Goal: Information Seeking & Learning: Learn about a topic

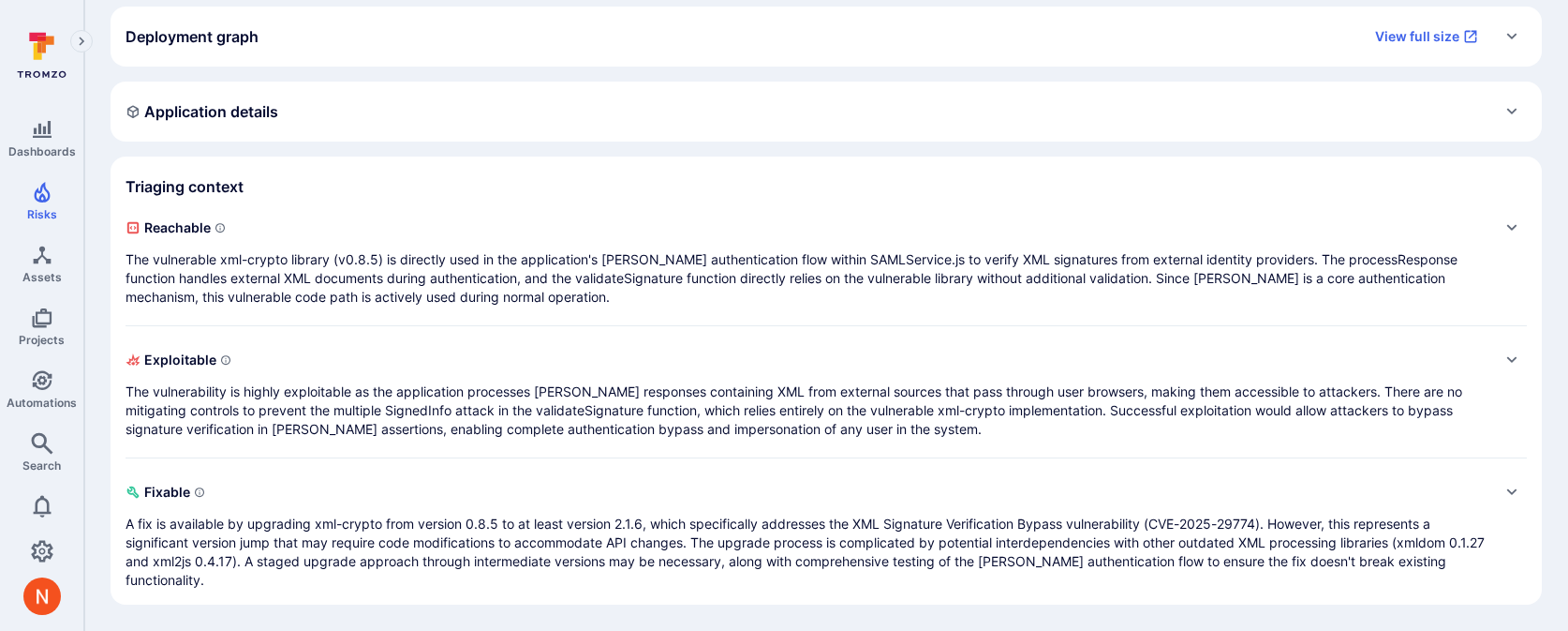
click at [470, 276] on p "The vulnerable xml-crypto library (v0.8.5) is directly used in the application'…" at bounding box center [807, 278] width 1364 height 56
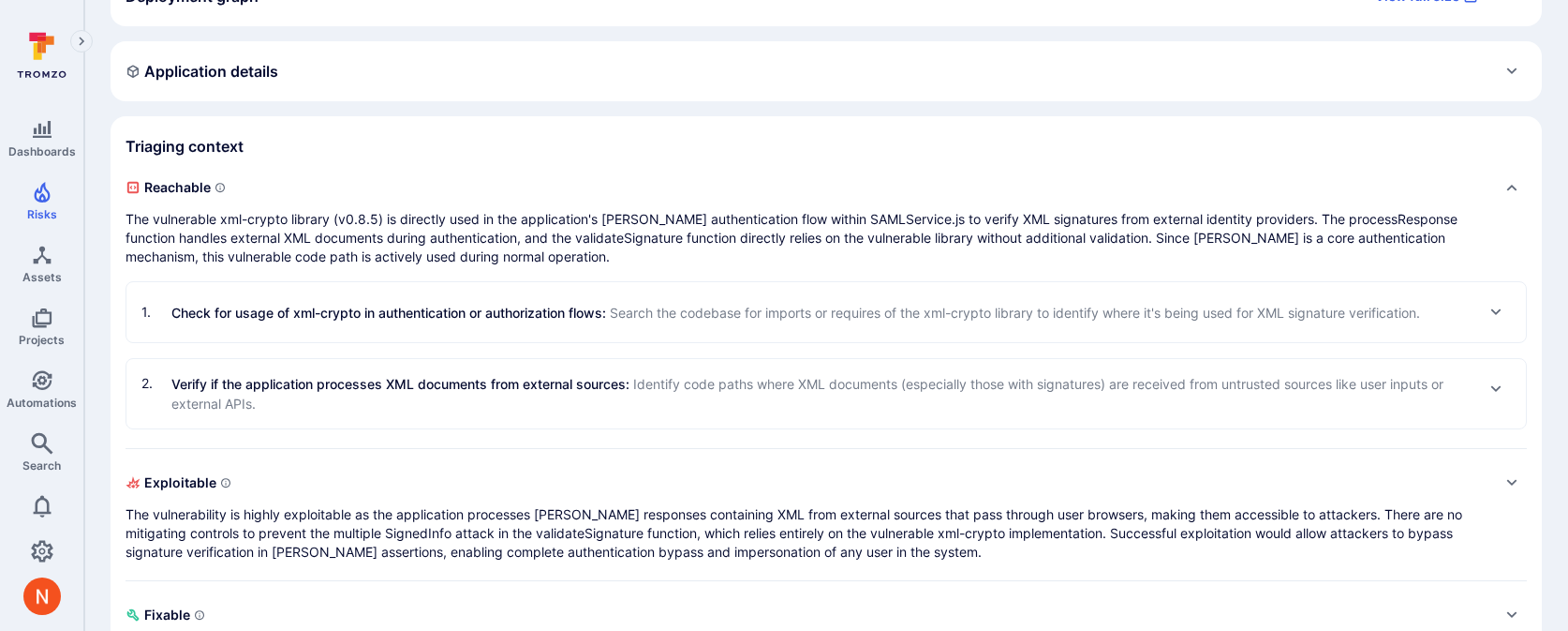
click at [465, 331] on div "1 . Check for usage of xml-crypto in authentication or authorization flows : Se…" at bounding box center [826, 312] width 1399 height 60
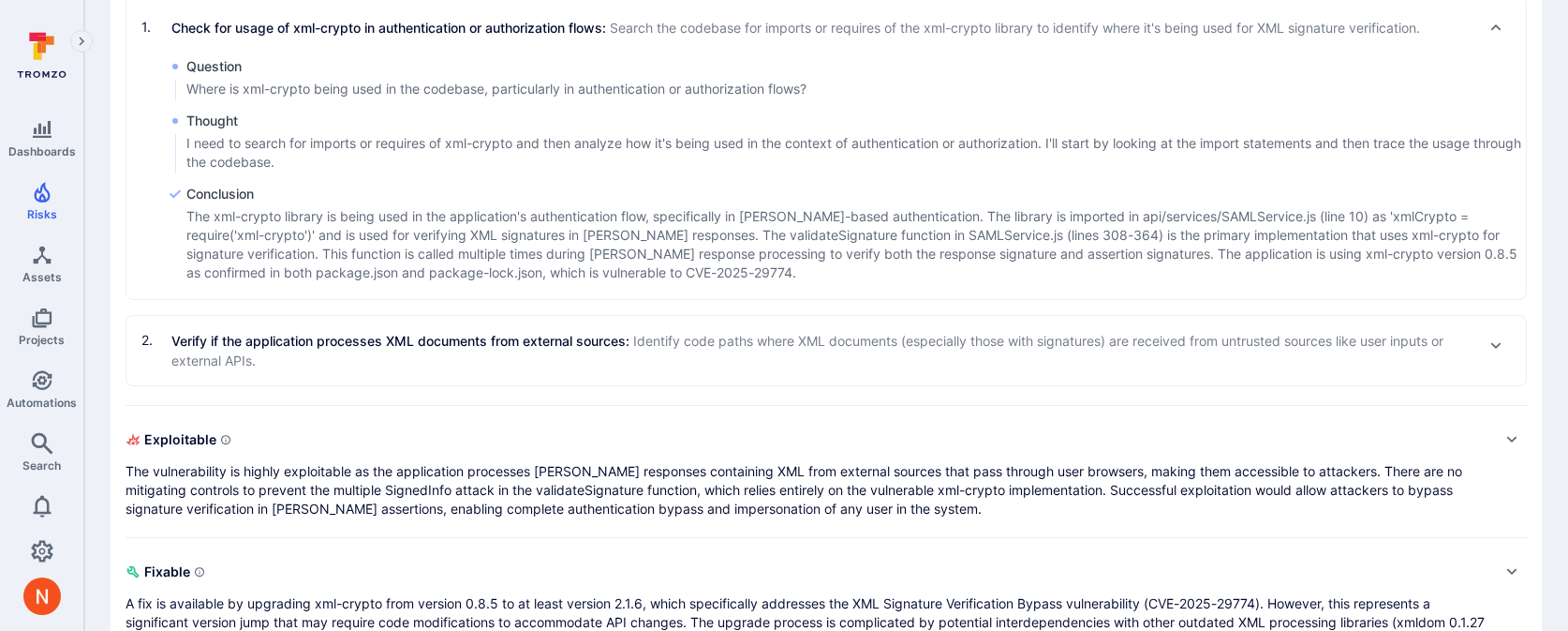
click at [465, 331] on p "Verify if the application processes XML documents from external sources : Ident…" at bounding box center [822, 350] width 1302 height 39
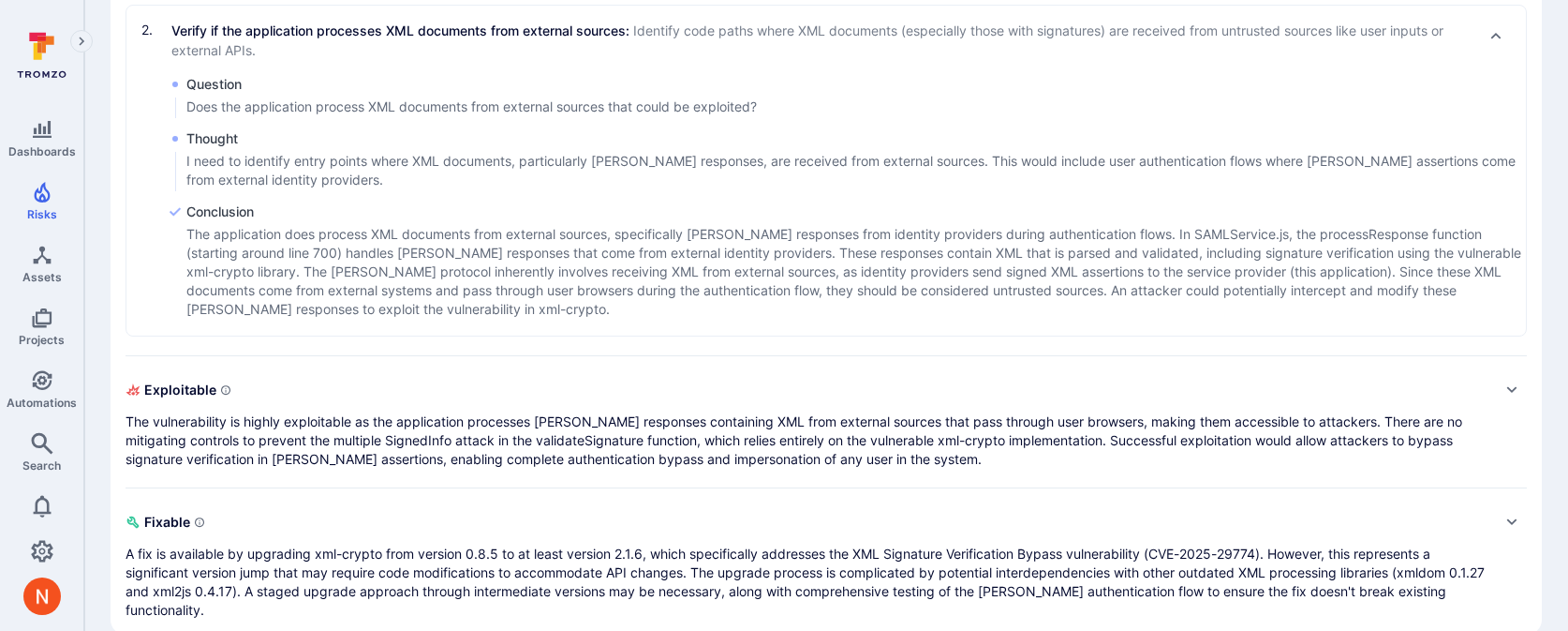
scroll to position [1151, 0]
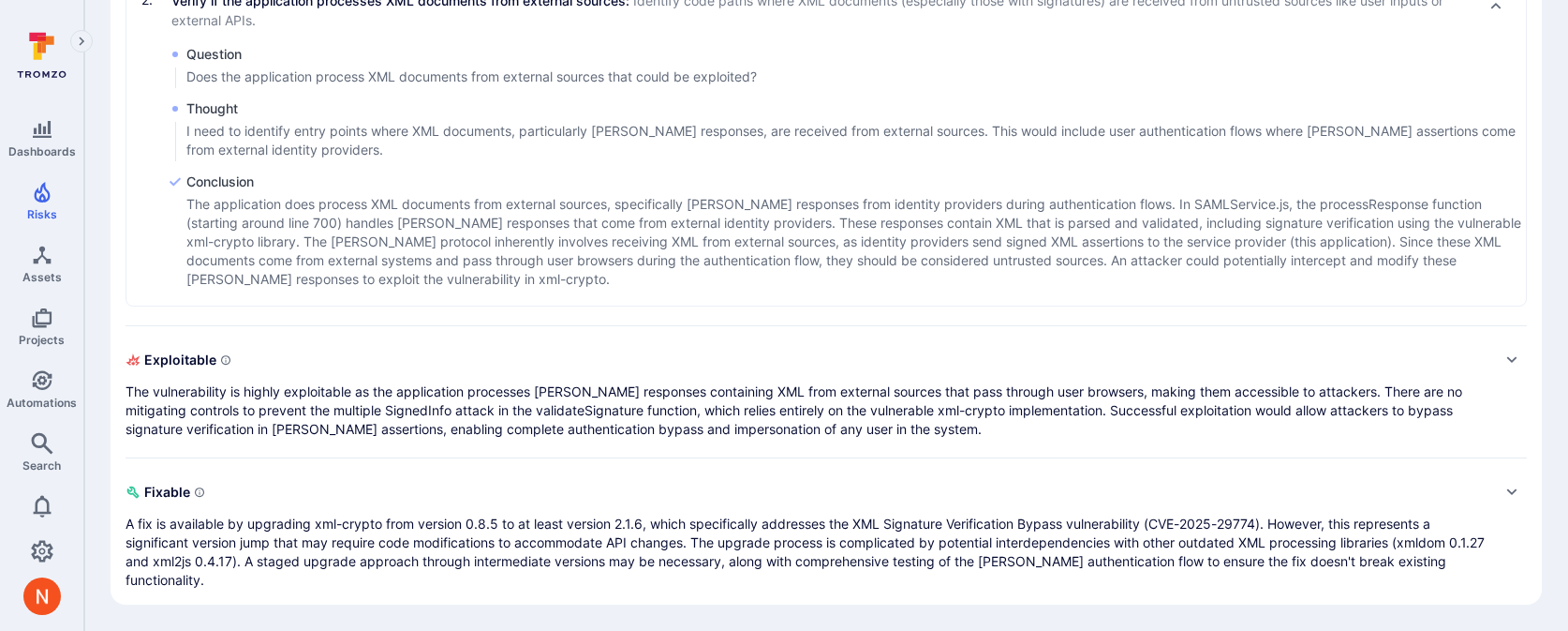
click at [466, 371] on span "Exploitable" at bounding box center [807, 360] width 1364 height 30
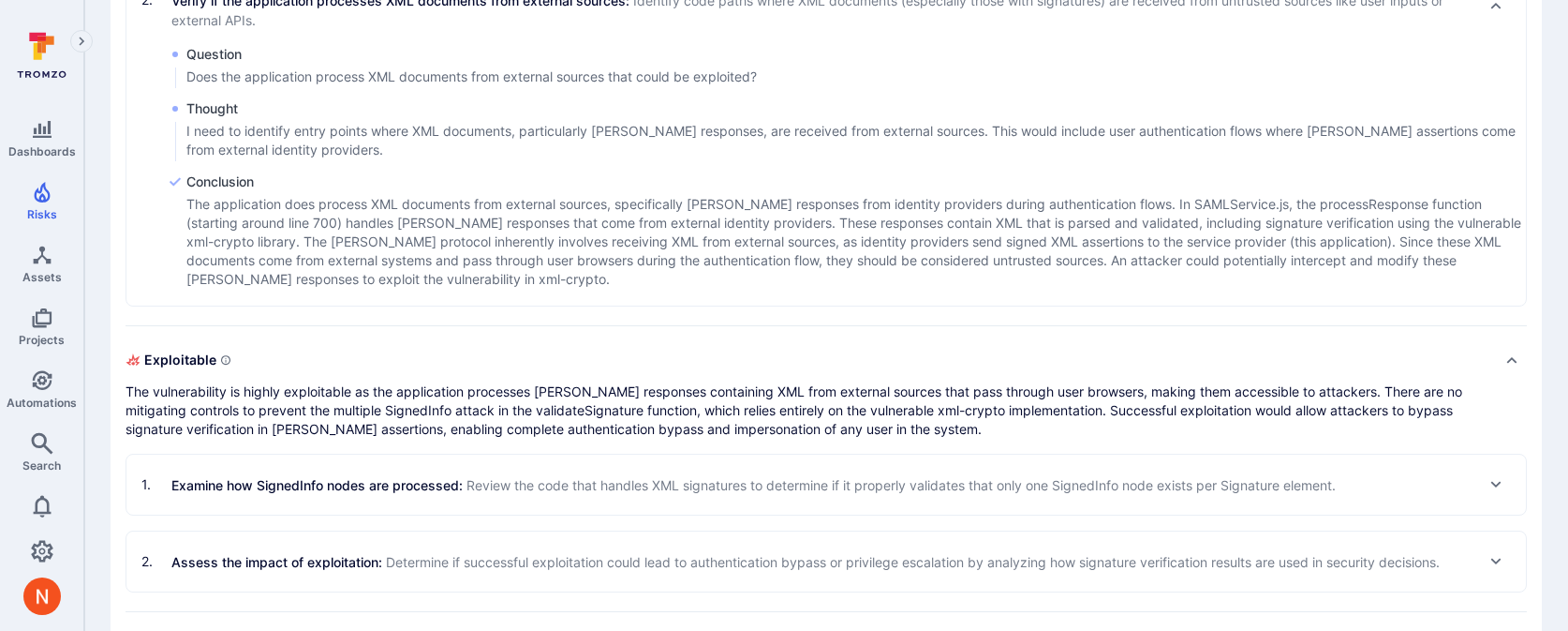
click at [475, 477] on span "Review the code that handles XML signatures to determine if it properly validat…" at bounding box center [901, 485] width 869 height 16
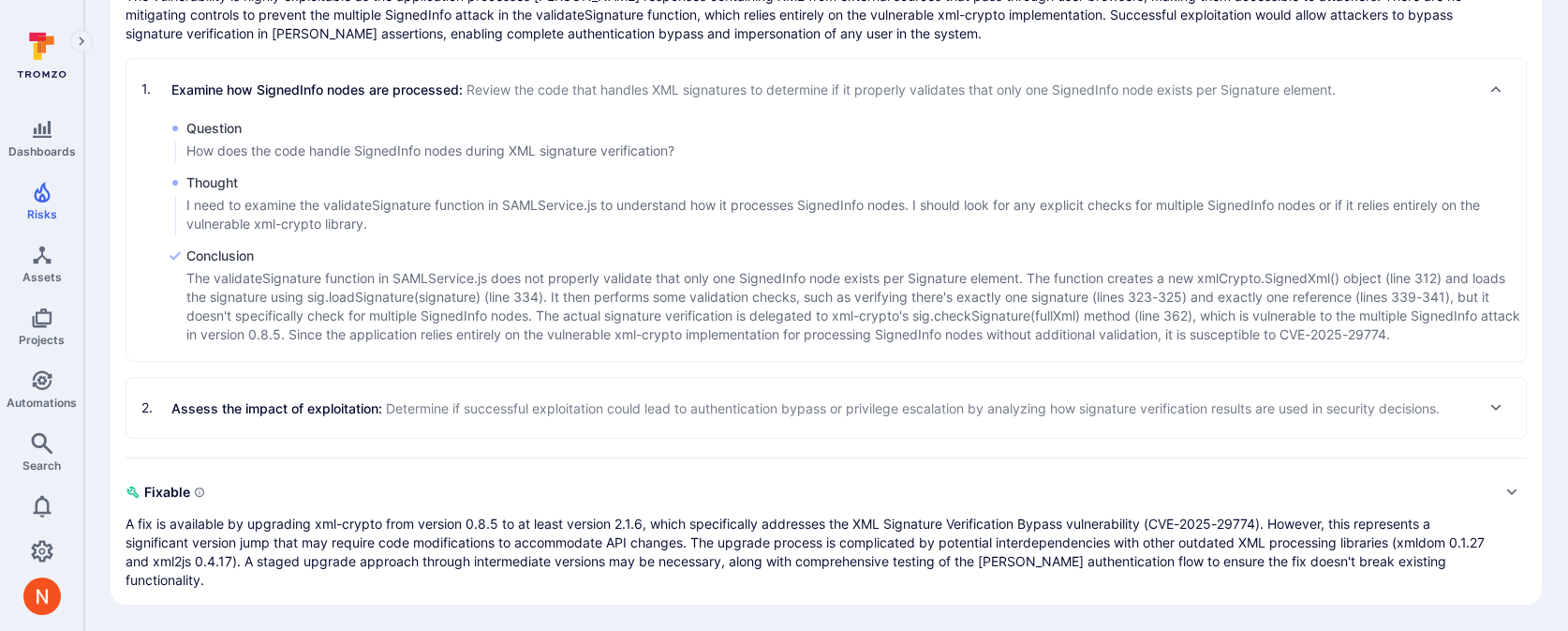
click at [459, 414] on span "Determine if successful exploitation could lead to authentication bypass or pri…" at bounding box center [913, 408] width 1054 height 16
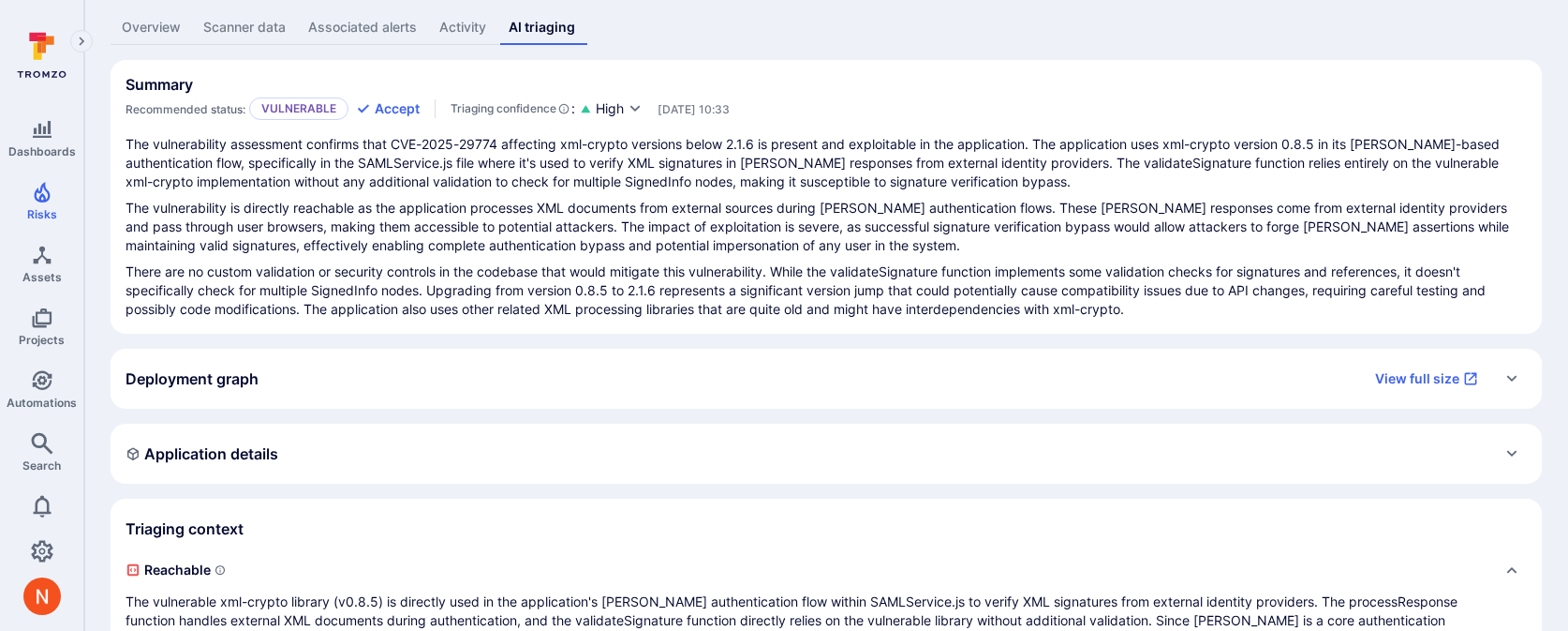
scroll to position [0, 0]
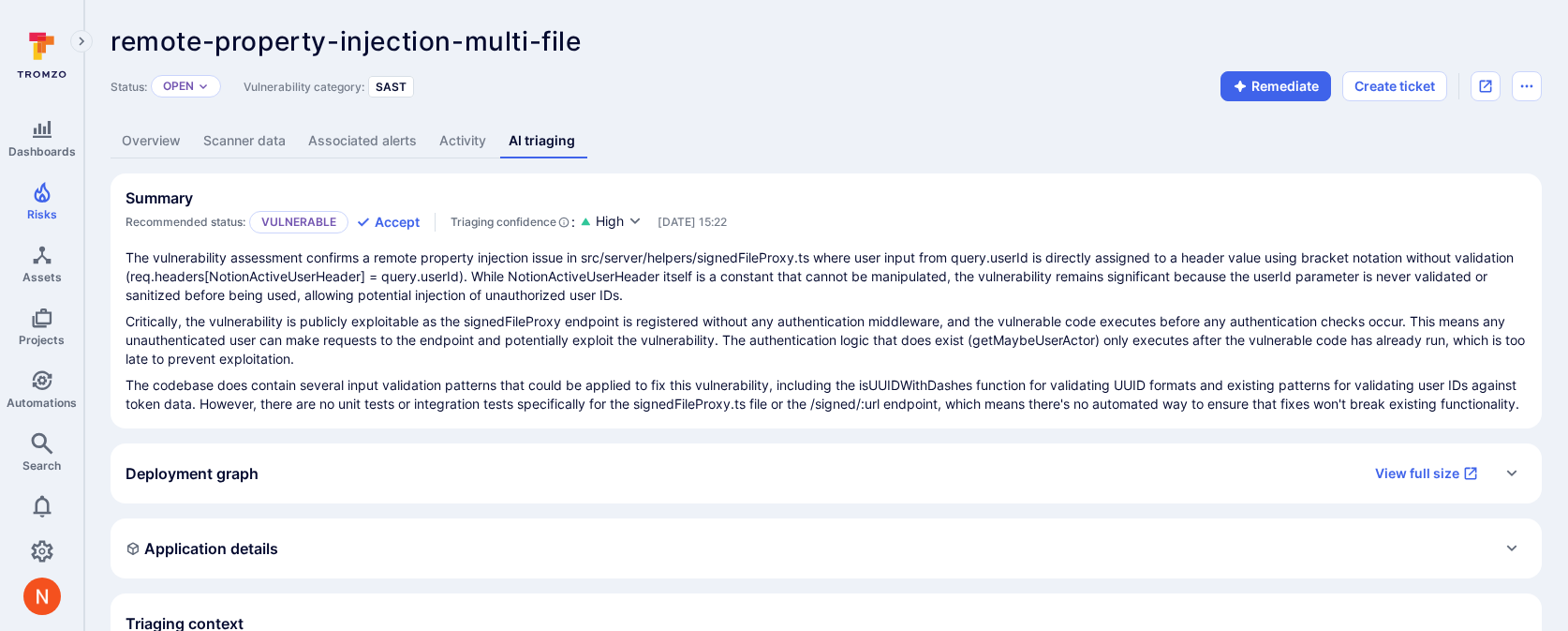
click at [170, 132] on link "Overview" at bounding box center [151, 140] width 82 height 35
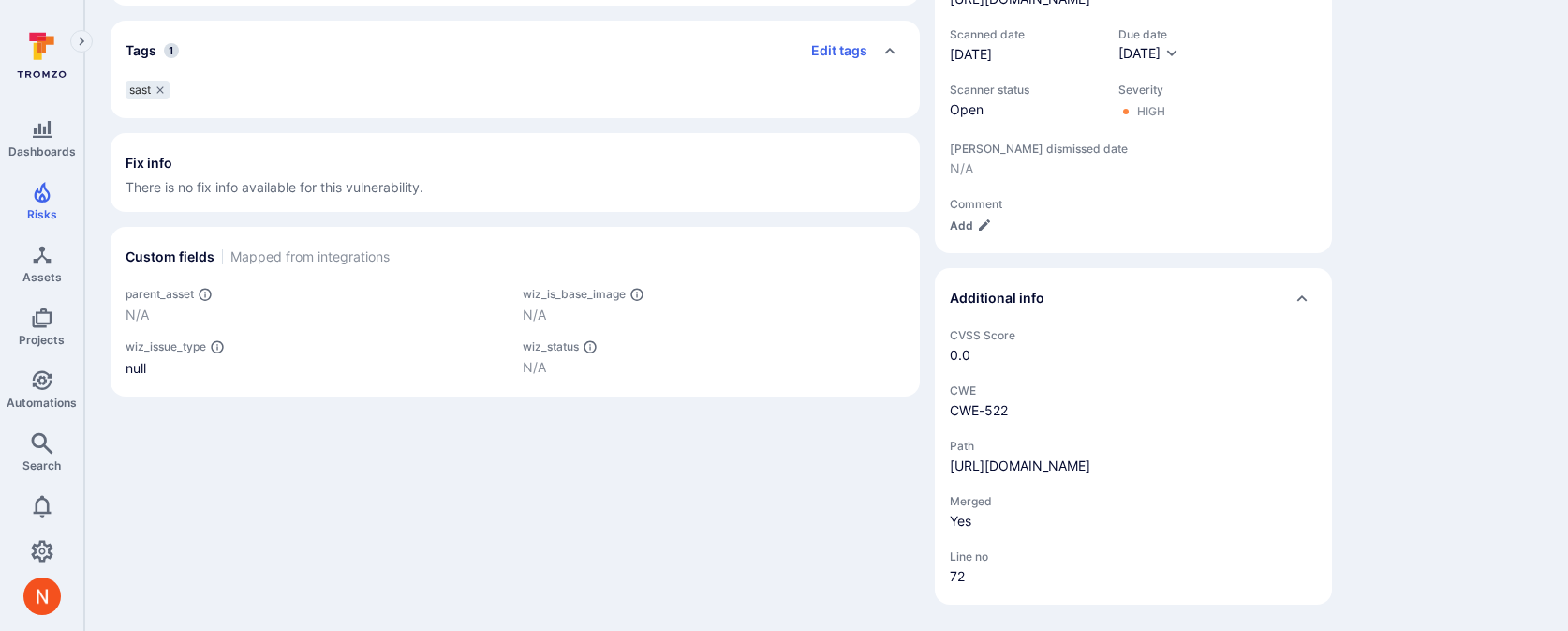
scroll to position [765, 0]
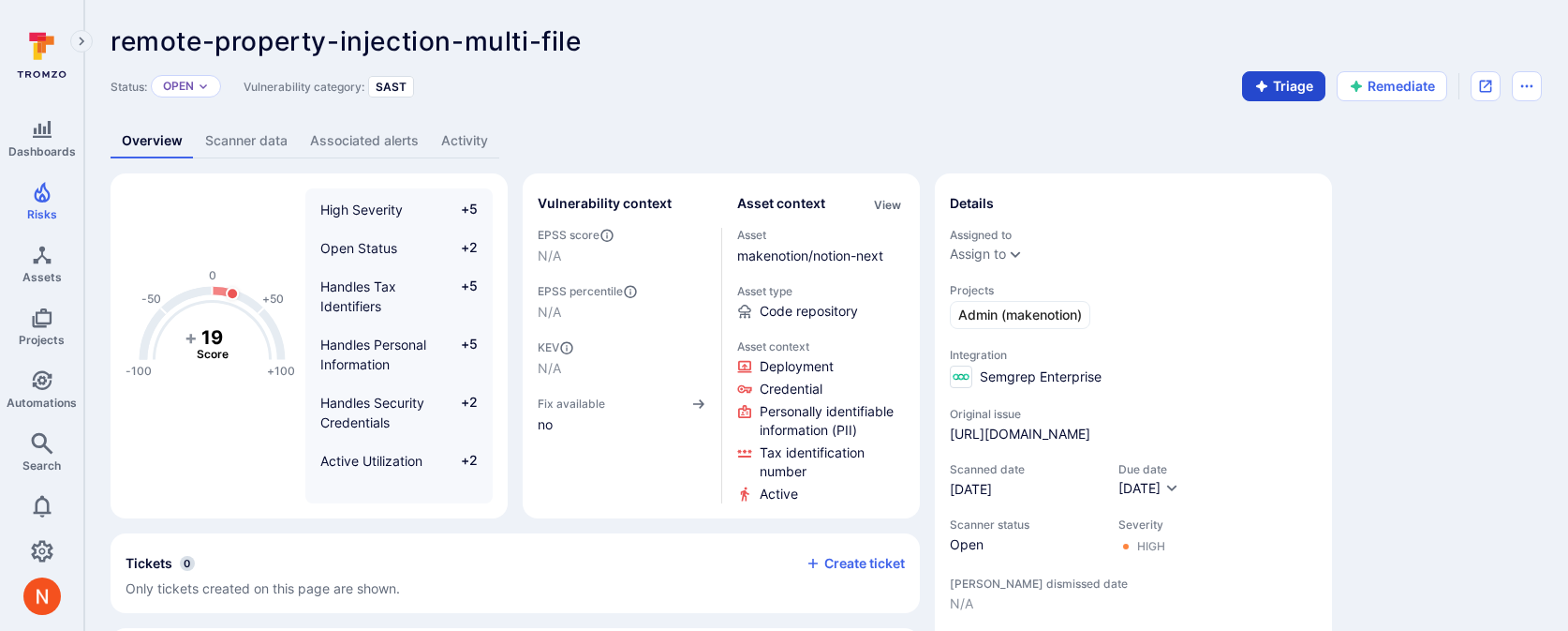
click at [1255, 91] on icon "button" at bounding box center [1261, 86] width 15 height 15
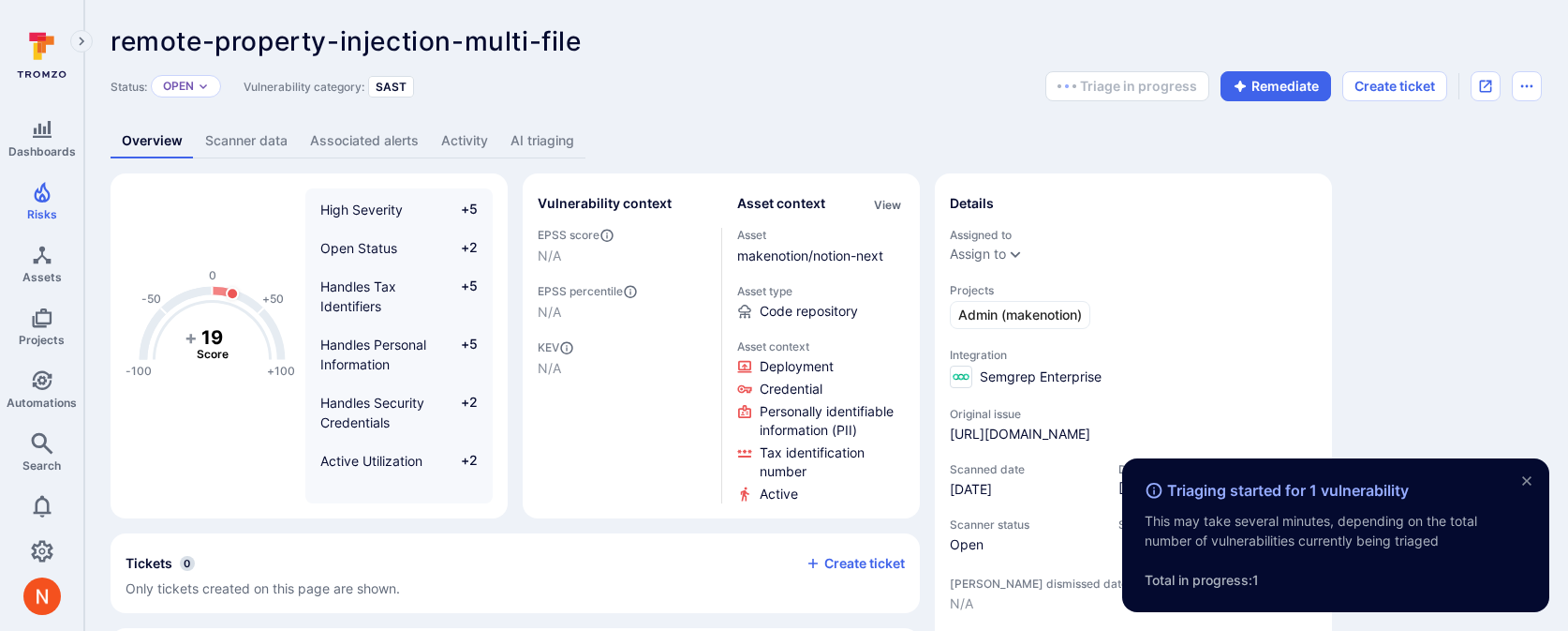
click at [544, 137] on link "AI triaging" at bounding box center [542, 140] width 86 height 35
